Goal: Task Accomplishment & Management: Manage account settings

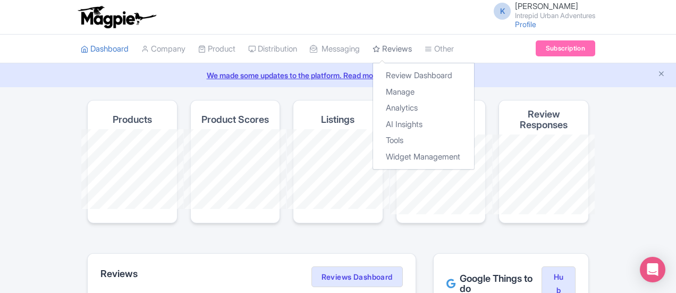
click at [372, 50] on link "Reviews" at bounding box center [391, 49] width 39 height 29
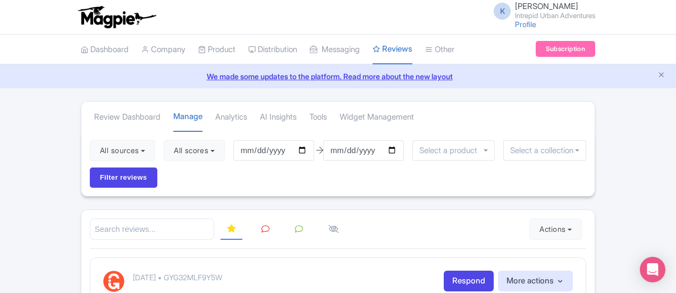
scroll to position [50, 0]
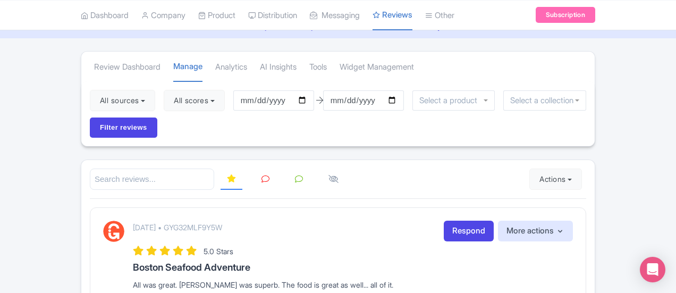
click at [90, 168] on input "search" at bounding box center [152, 179] width 124 height 22
type input "[GEOGRAPHIC_DATA]"
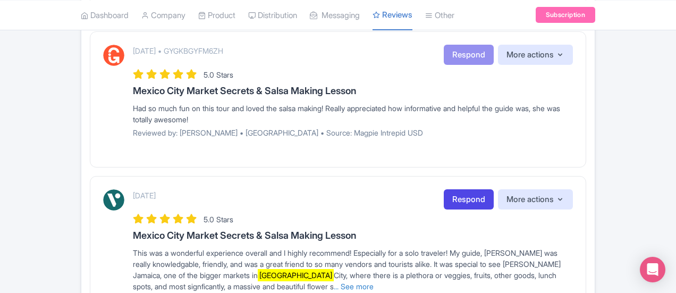
scroll to position [1240, 0]
